Goal: Navigation & Orientation: Find specific page/section

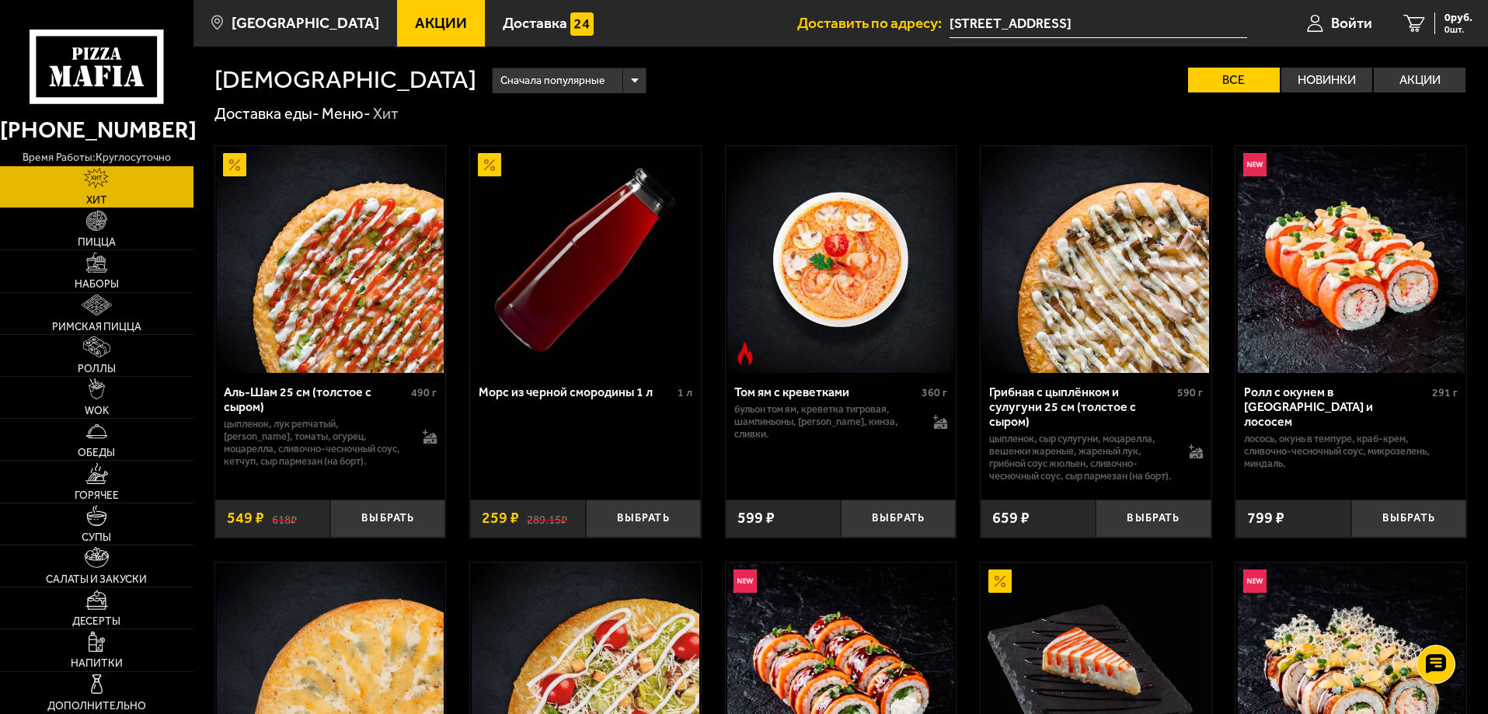
click at [139, 203] on link "Хит" at bounding box center [97, 186] width 194 height 41
click at [421, 32] on link "Акции" at bounding box center [441, 23] width 88 height 47
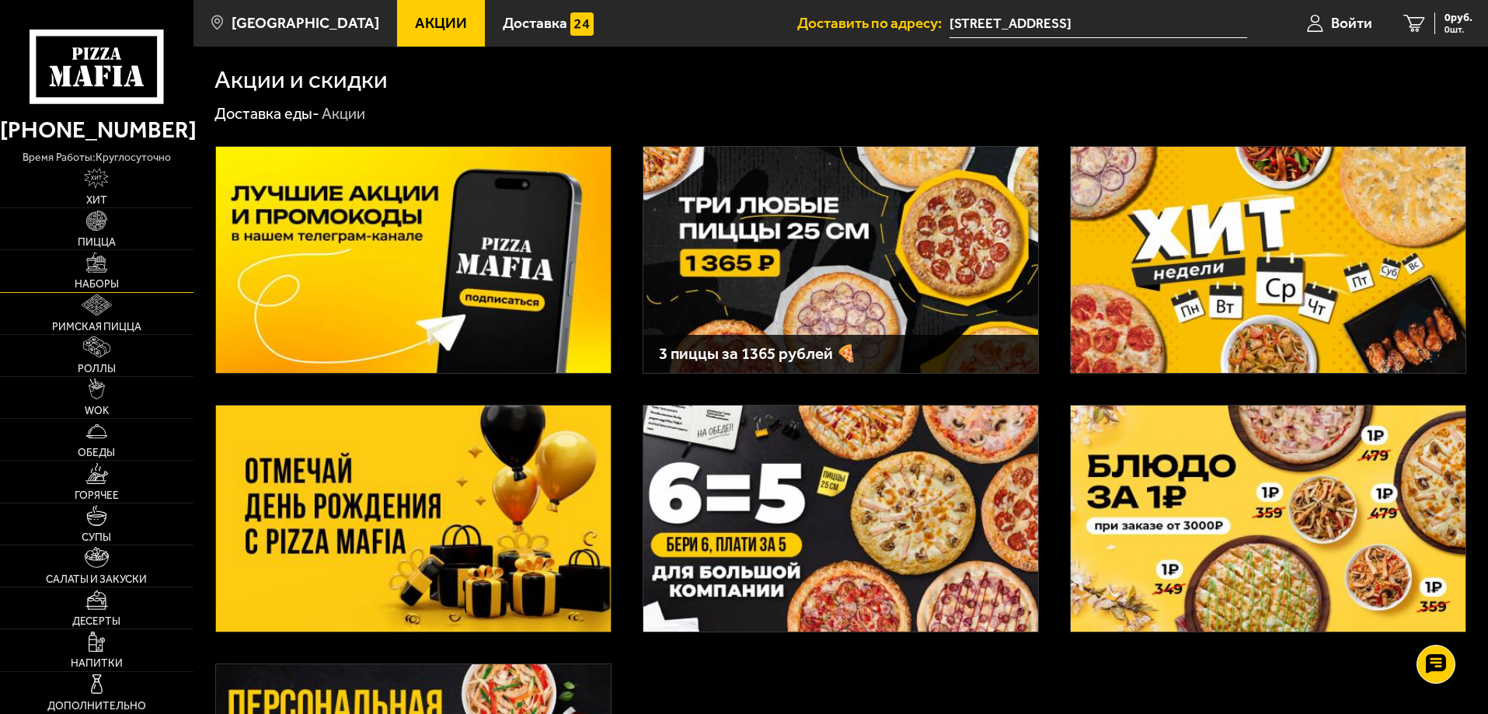
click at [95, 290] on span "Наборы" at bounding box center [97, 284] width 44 height 11
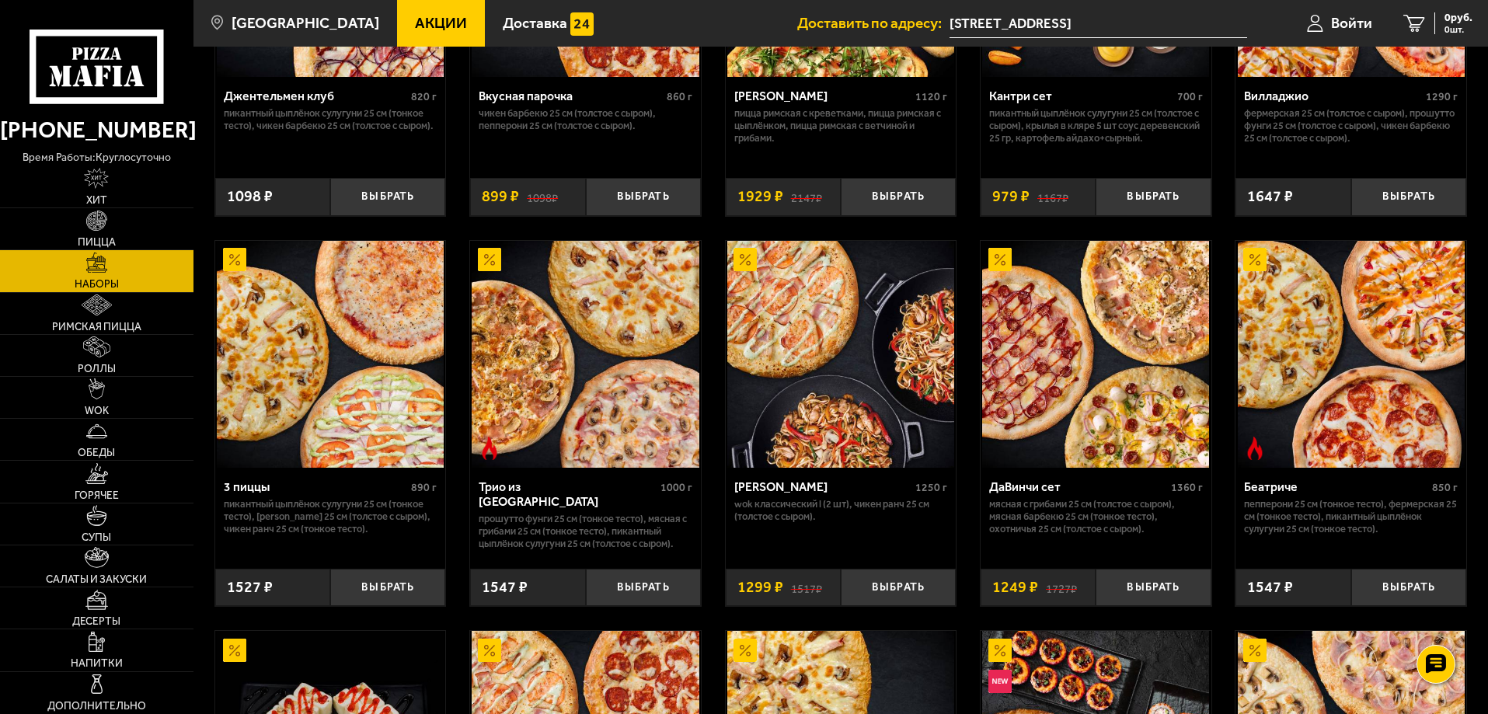
scroll to position [155, 0]
